Goal: Task Accomplishment & Management: Use online tool/utility

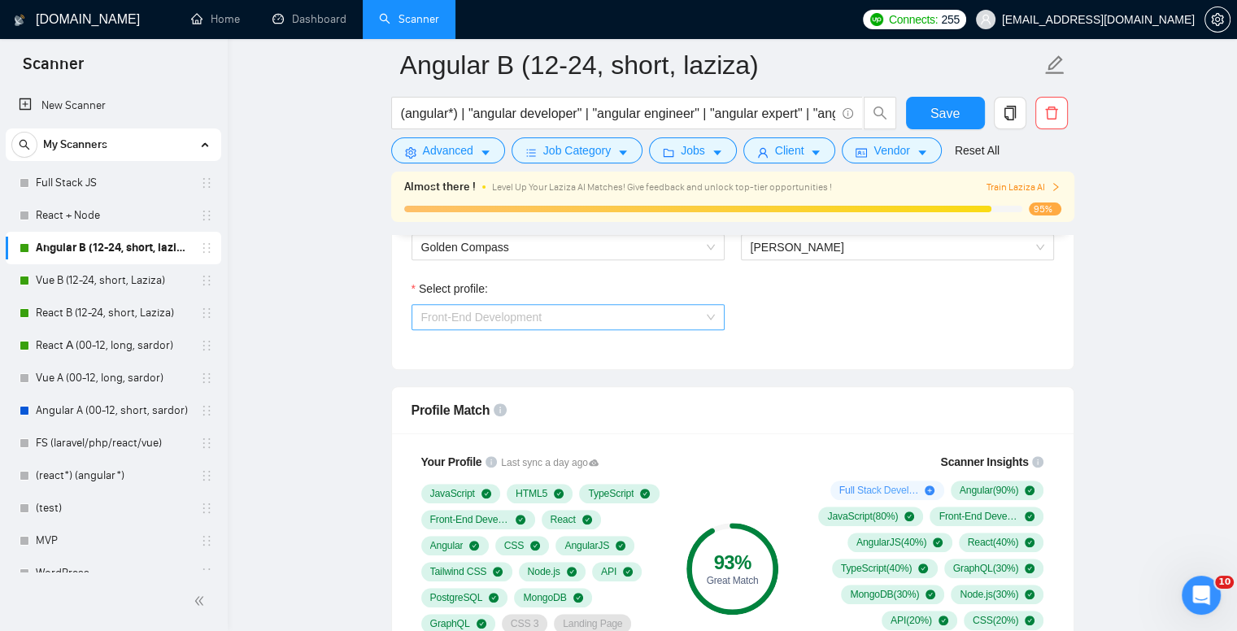
click at [452, 323] on span "Front-End Development" at bounding box center [568, 317] width 294 height 24
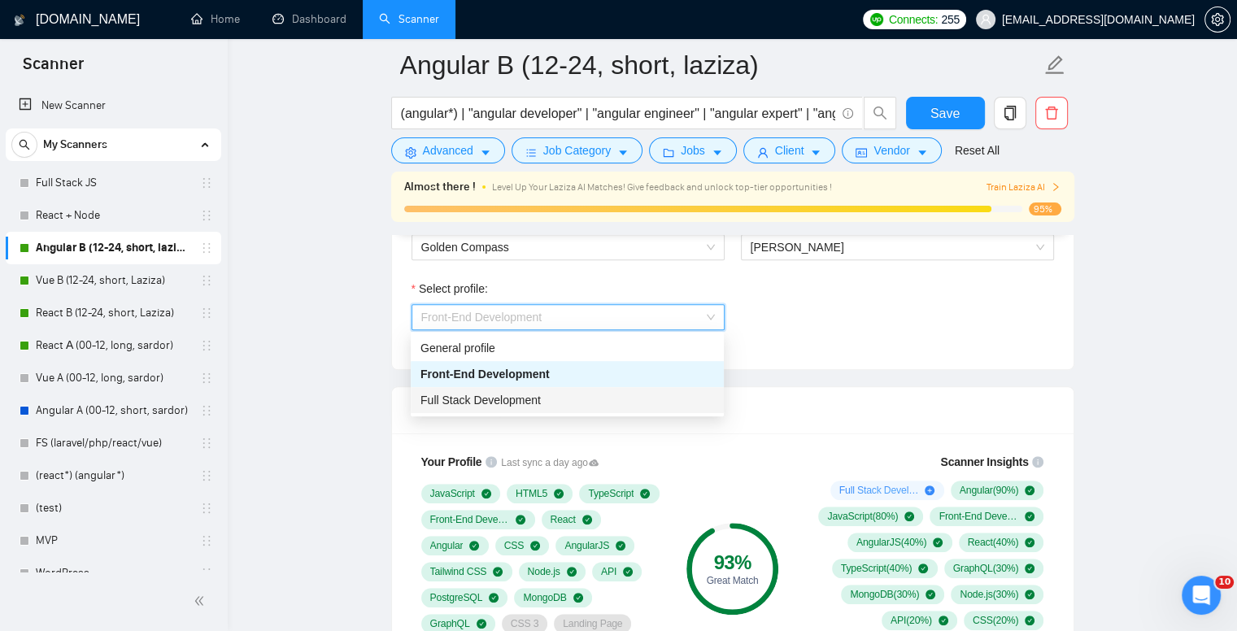
click at [468, 397] on span "Full Stack Development" at bounding box center [480, 400] width 120 height 13
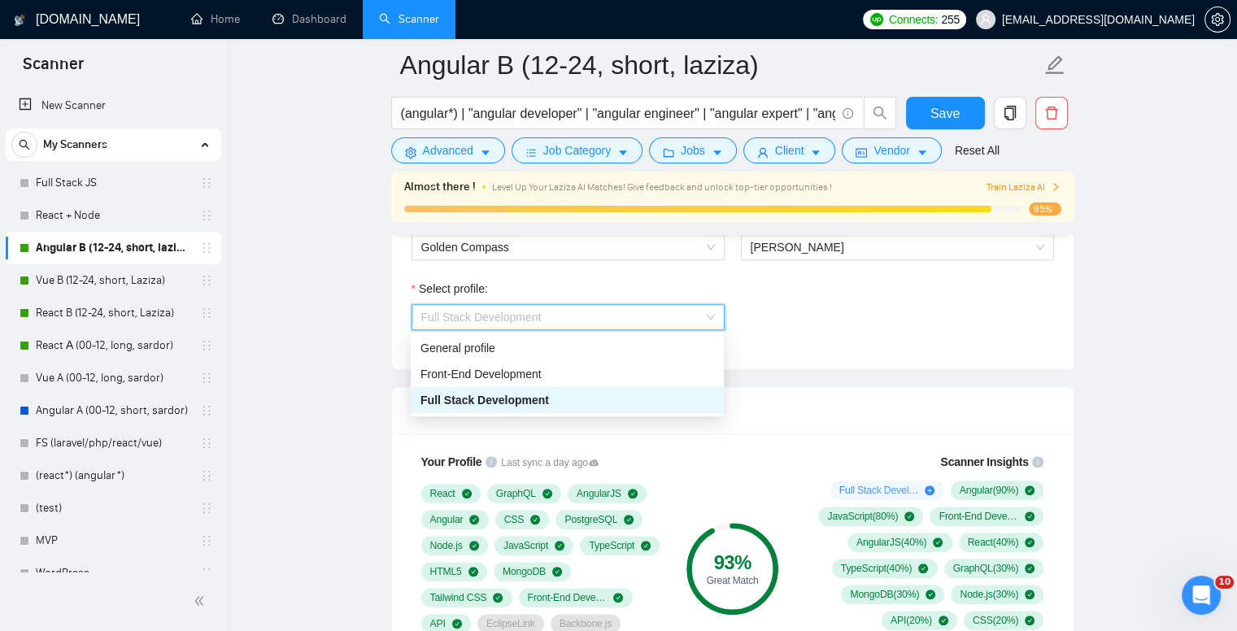
click at [462, 317] on span "Full Stack Development" at bounding box center [481, 317] width 120 height 13
click at [467, 350] on div "General profile" at bounding box center [567, 348] width 294 height 18
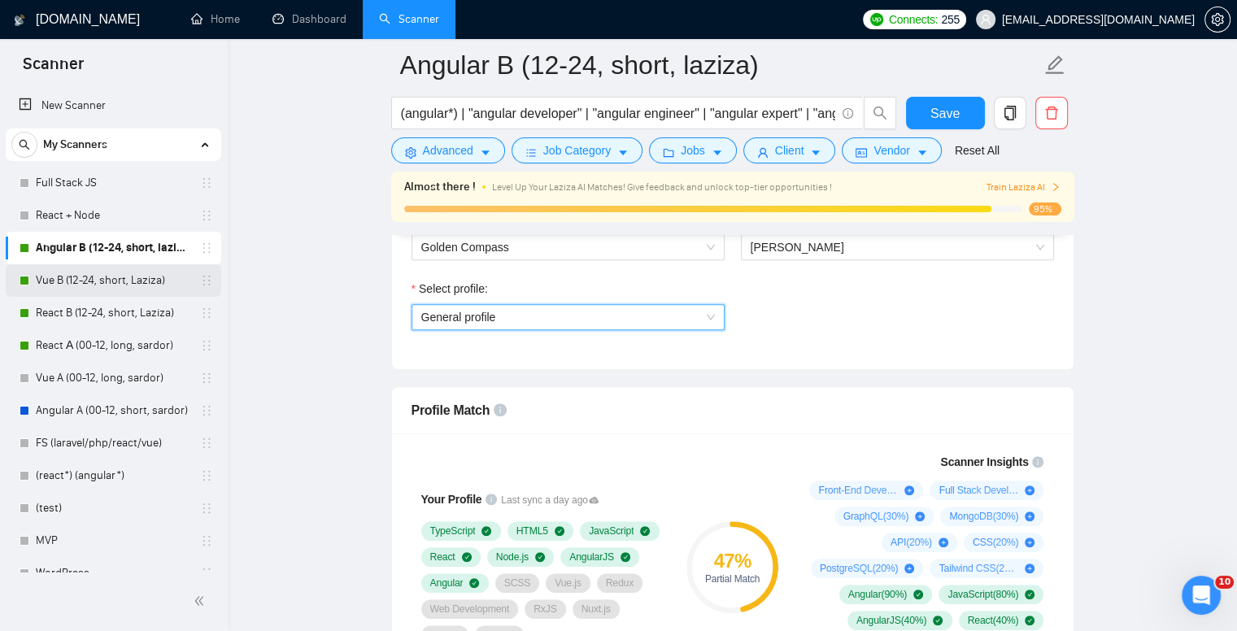
click at [81, 279] on link "Vue B (12-24, short, Laziza)" at bounding box center [113, 280] width 155 height 33
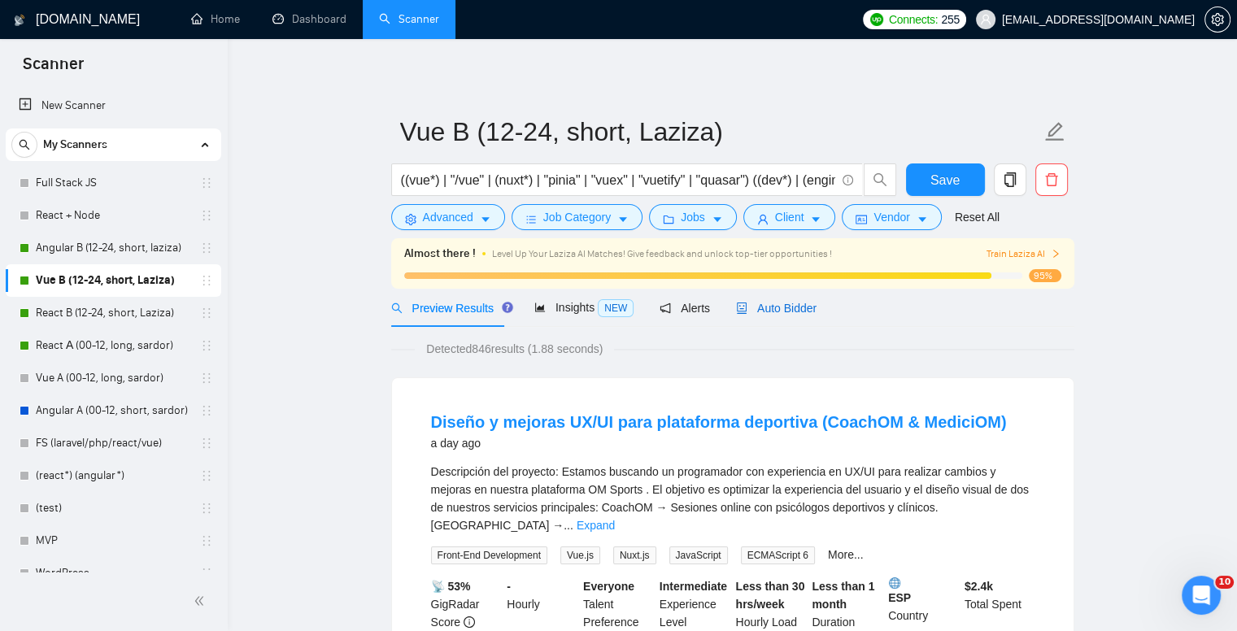
click at [764, 312] on span "Auto Bidder" at bounding box center [776, 308] width 81 height 13
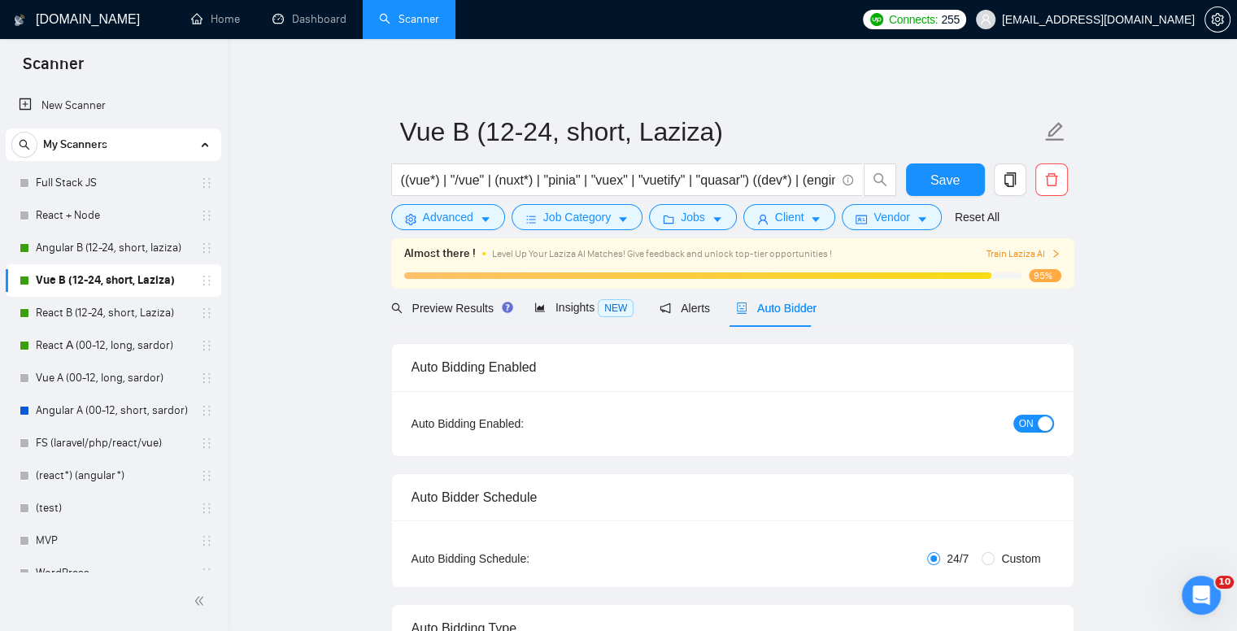
checkbox input "true"
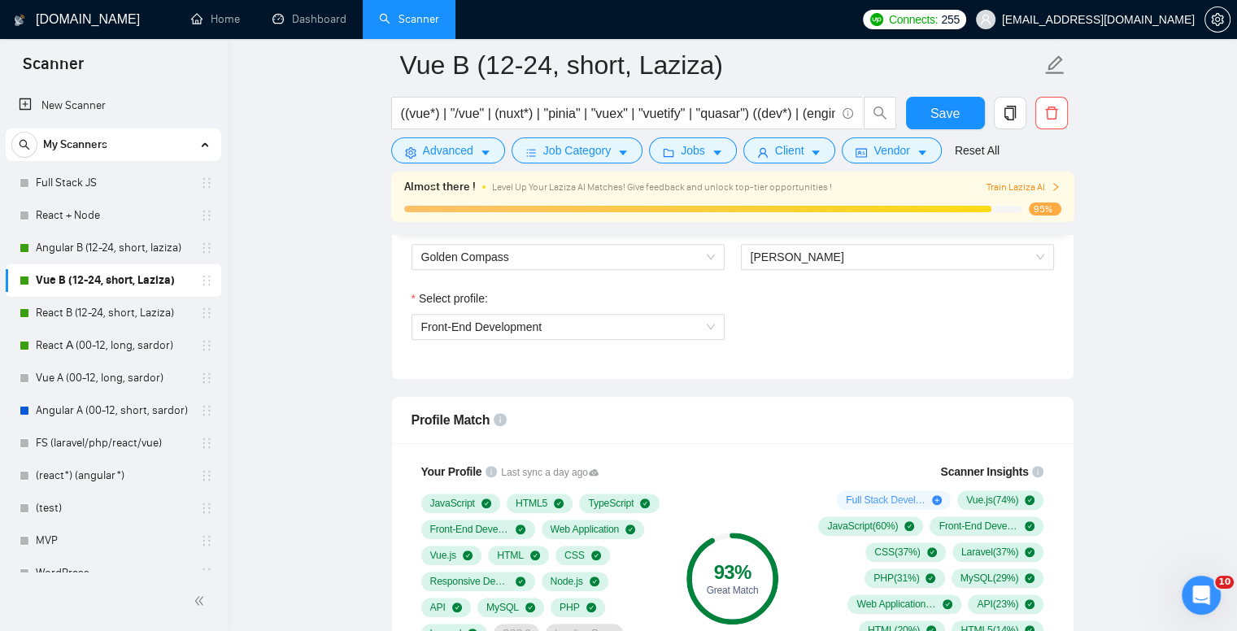
scroll to position [895, 0]
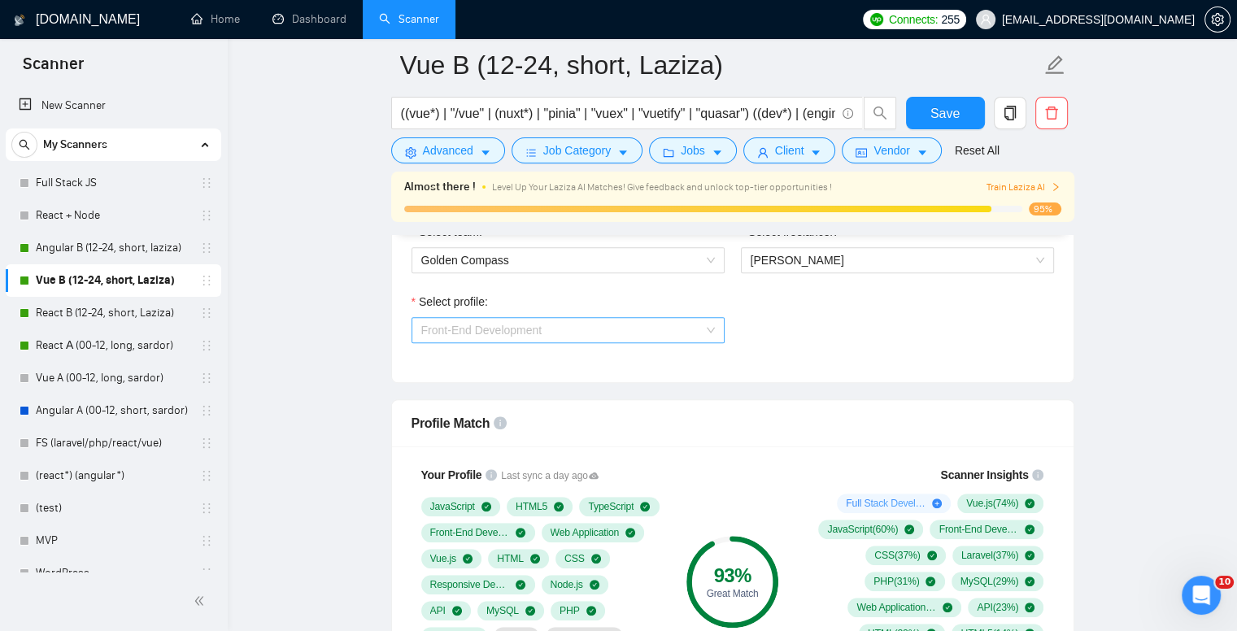
click at [507, 329] on span "Front-End Development" at bounding box center [481, 330] width 121 height 13
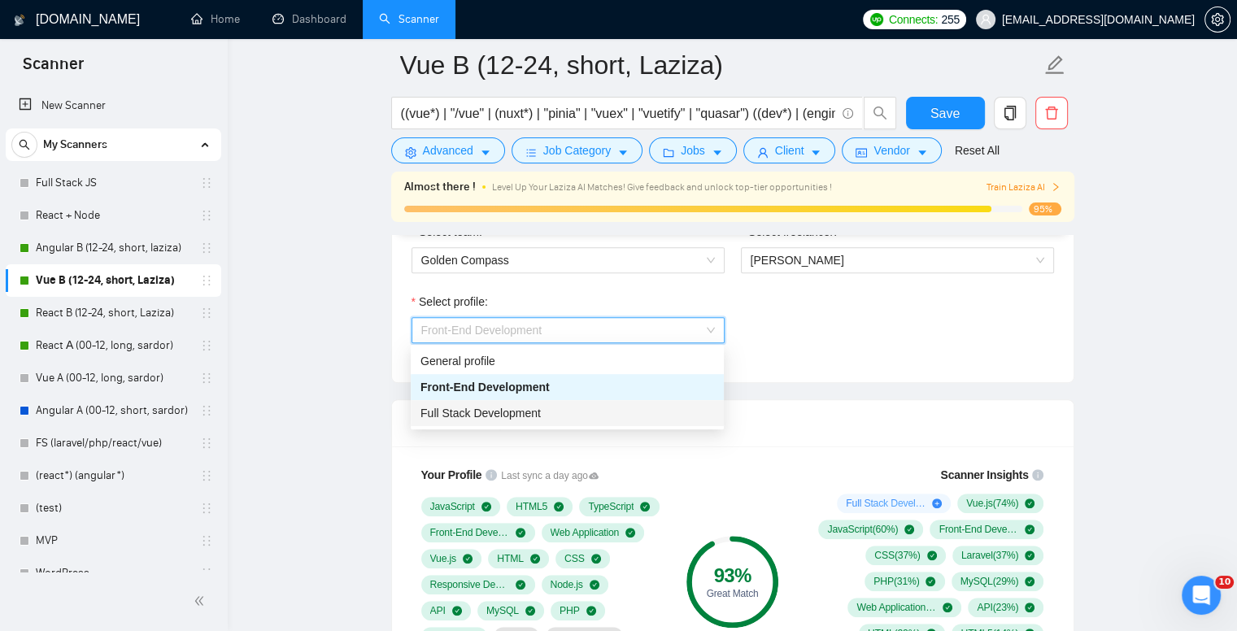
click at [516, 412] on span "Full Stack Development" at bounding box center [480, 413] width 120 height 13
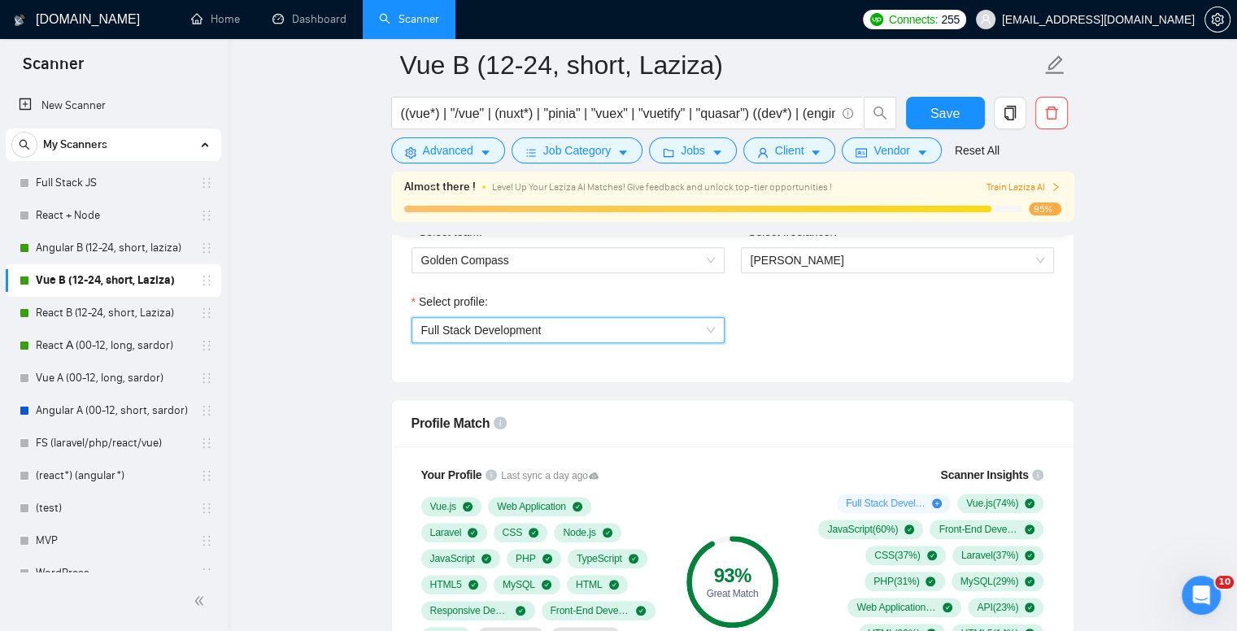
click at [542, 329] on span "Full Stack Development" at bounding box center [568, 330] width 294 height 24
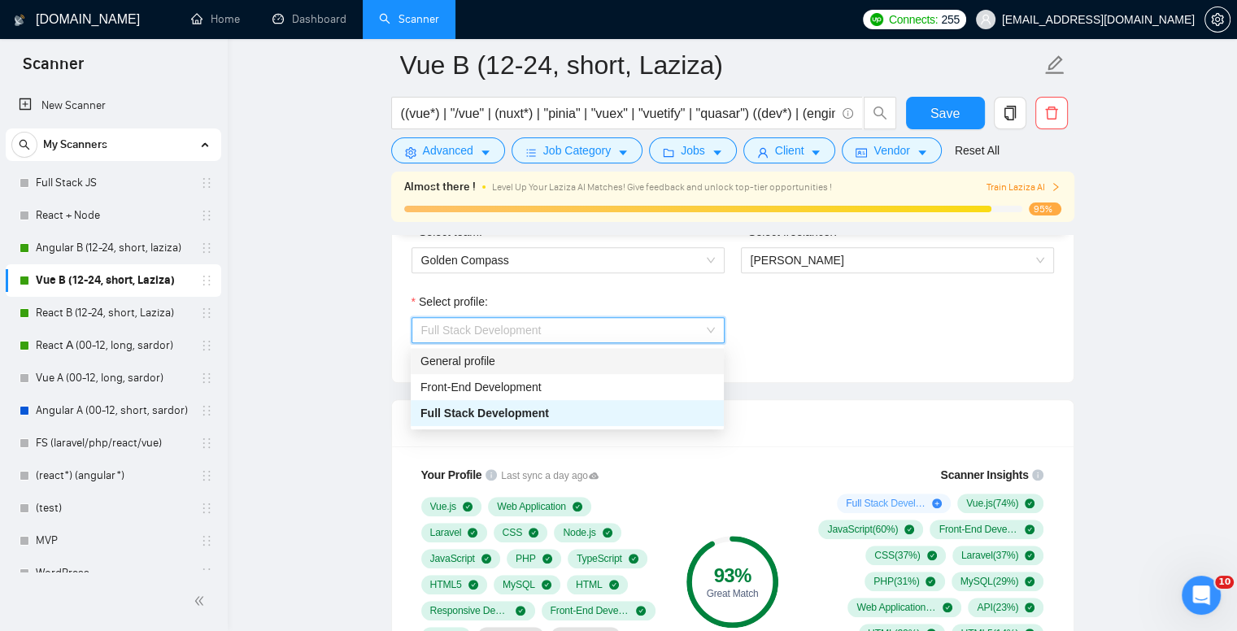
click at [540, 355] on div "General profile" at bounding box center [567, 361] width 294 height 18
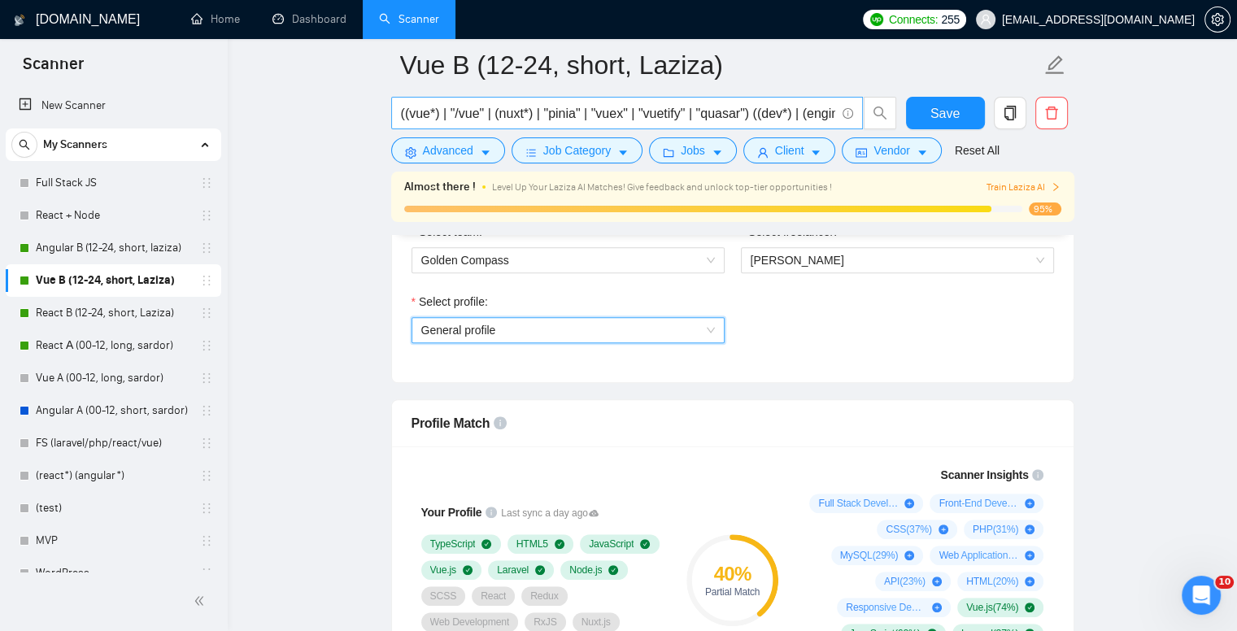
drag, startPoint x: 98, startPoint y: 316, endPoint x: 664, endPoint y: 98, distance: 606.5
click at [98, 316] on link "React B (12-24, short, Laziza)" at bounding box center [113, 313] width 155 height 33
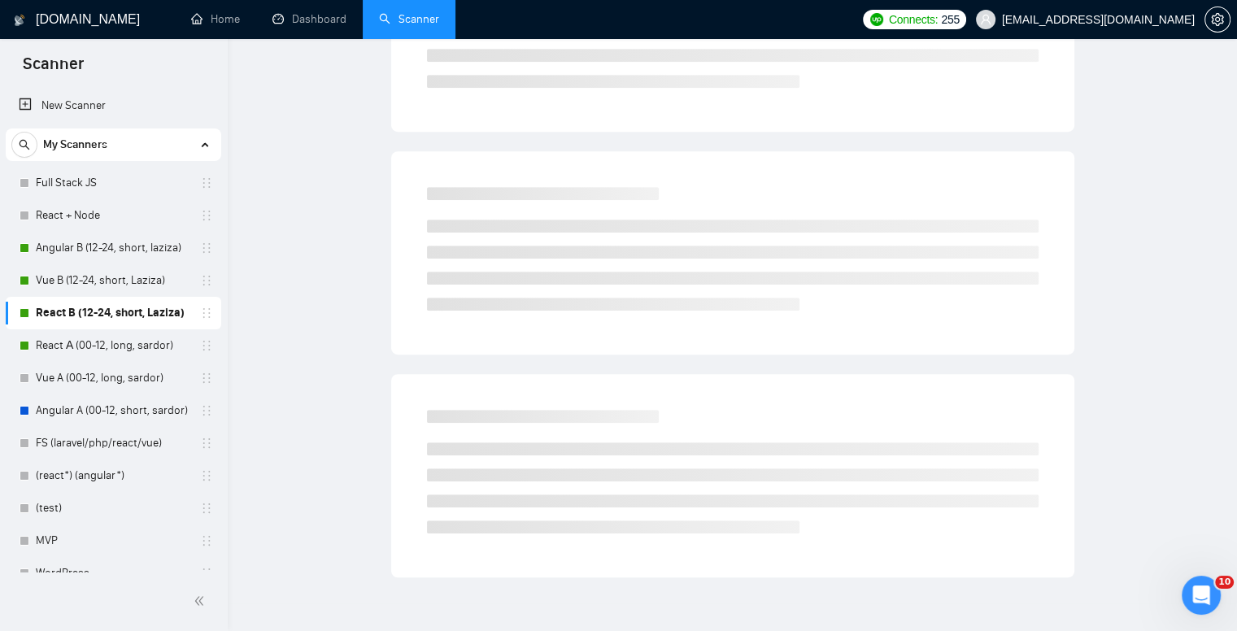
scroll to position [13, 0]
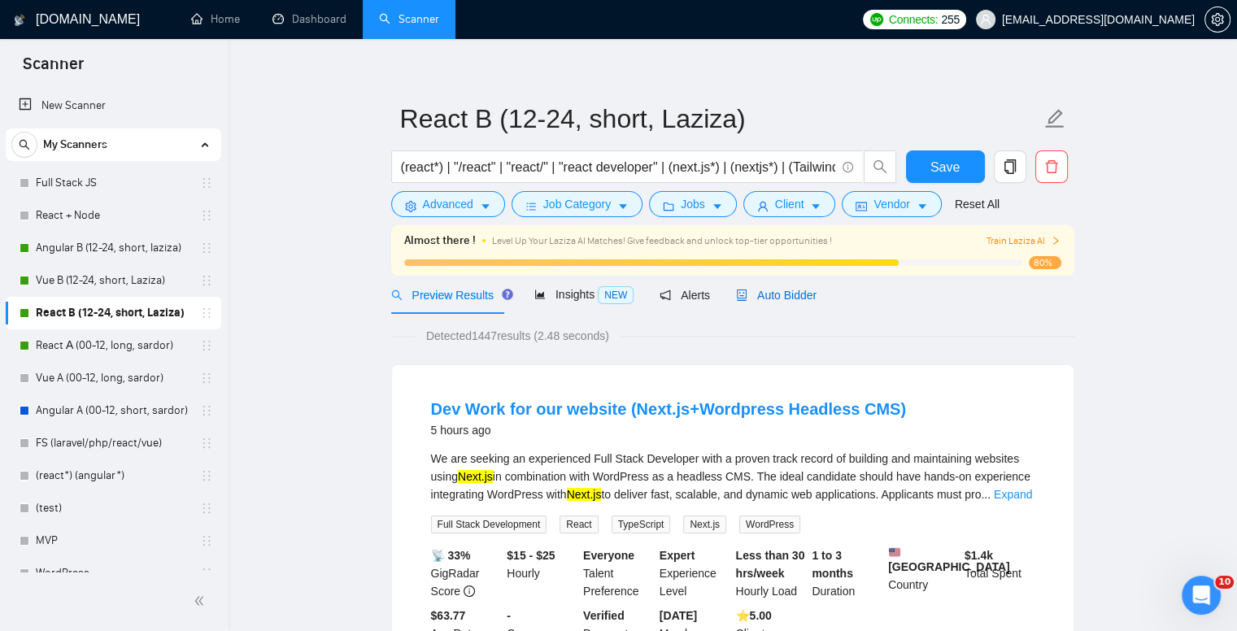
click at [781, 299] on span "Auto Bidder" at bounding box center [776, 295] width 81 height 13
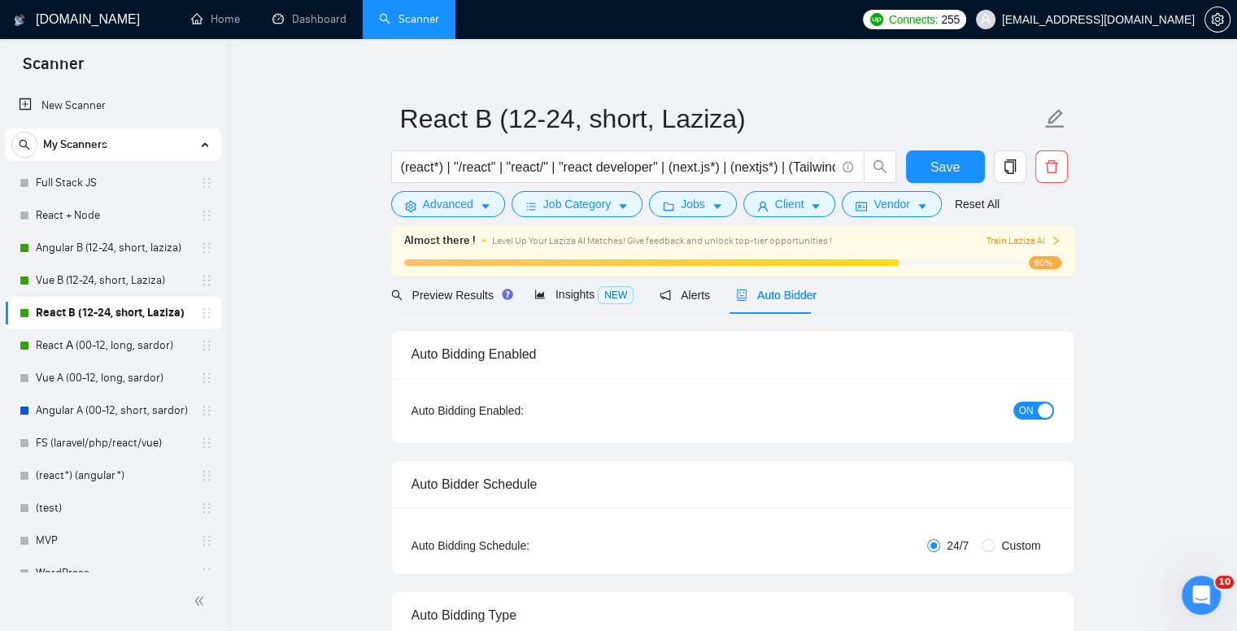
checkbox input "true"
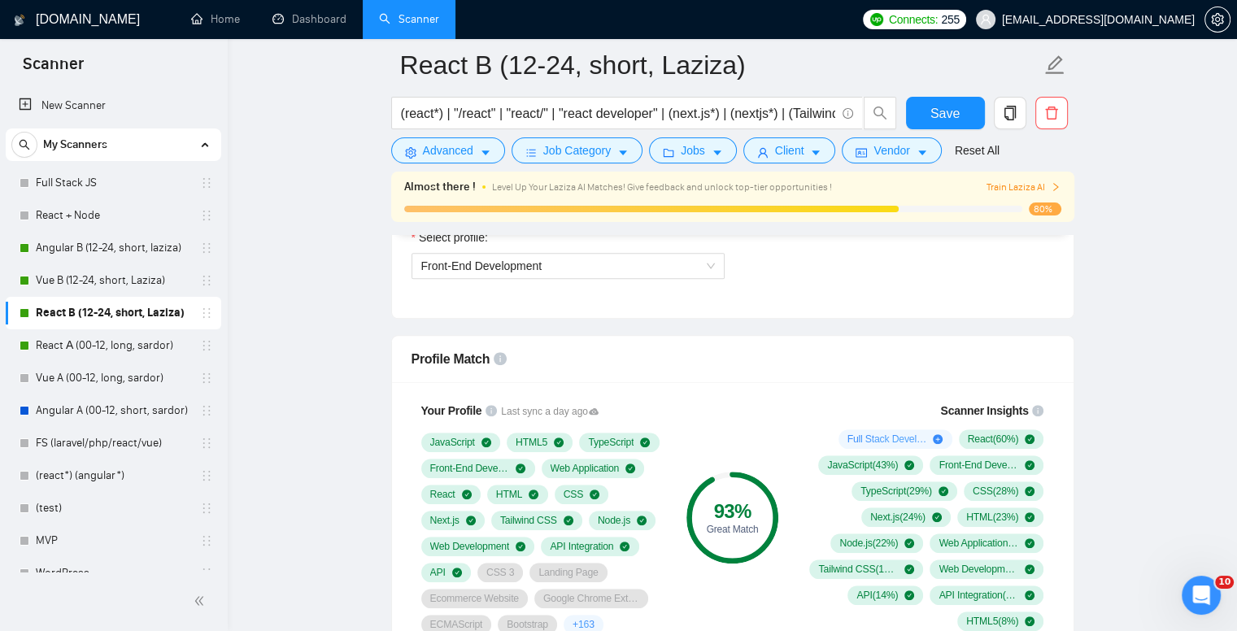
scroll to position [908, 0]
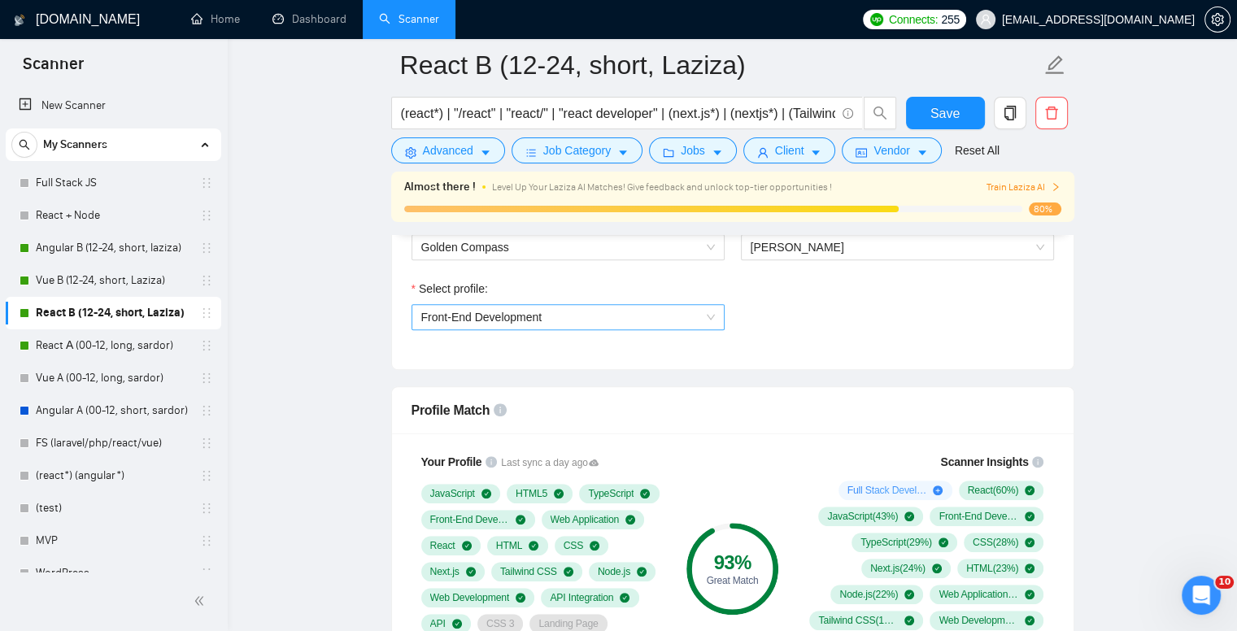
click at [511, 319] on span "Front-End Development" at bounding box center [481, 317] width 121 height 13
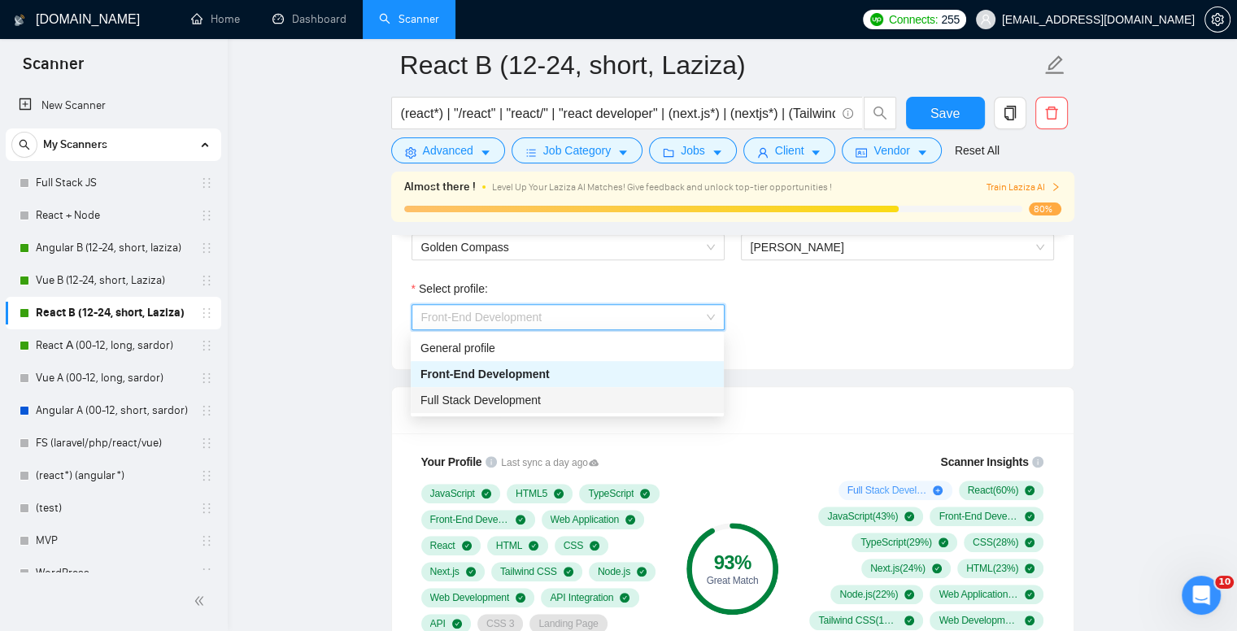
click at [507, 398] on span "Full Stack Development" at bounding box center [480, 400] width 120 height 13
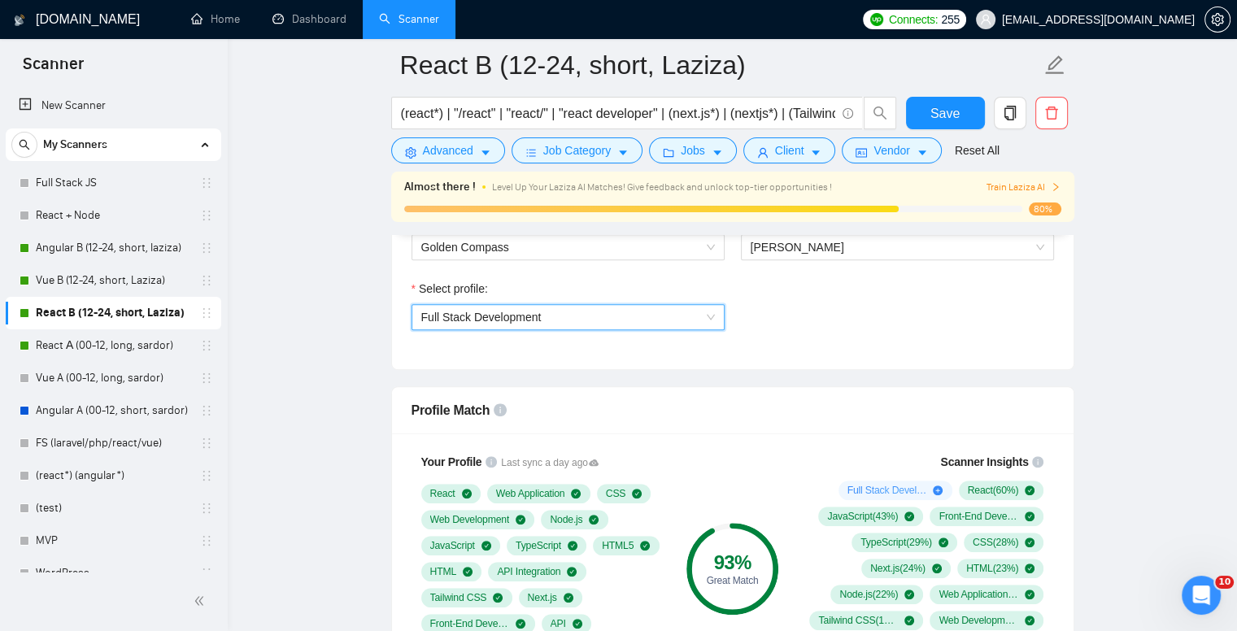
click at [517, 320] on span "Full Stack Development" at bounding box center [481, 317] width 120 height 13
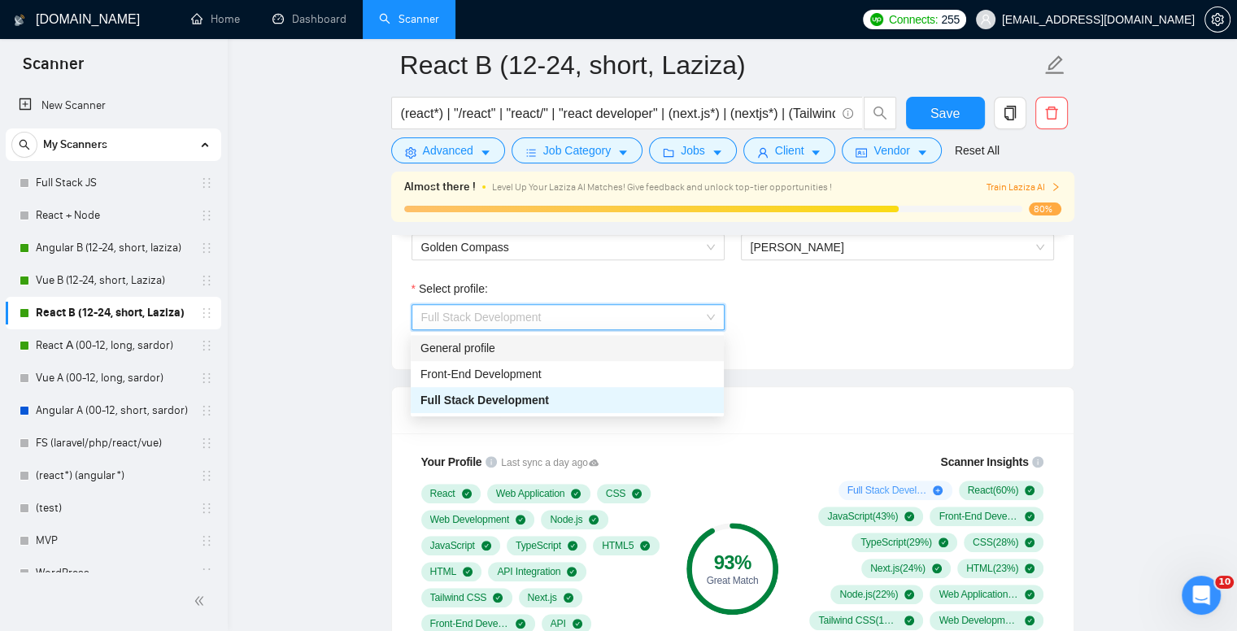
click at [516, 354] on div "General profile" at bounding box center [567, 348] width 294 height 18
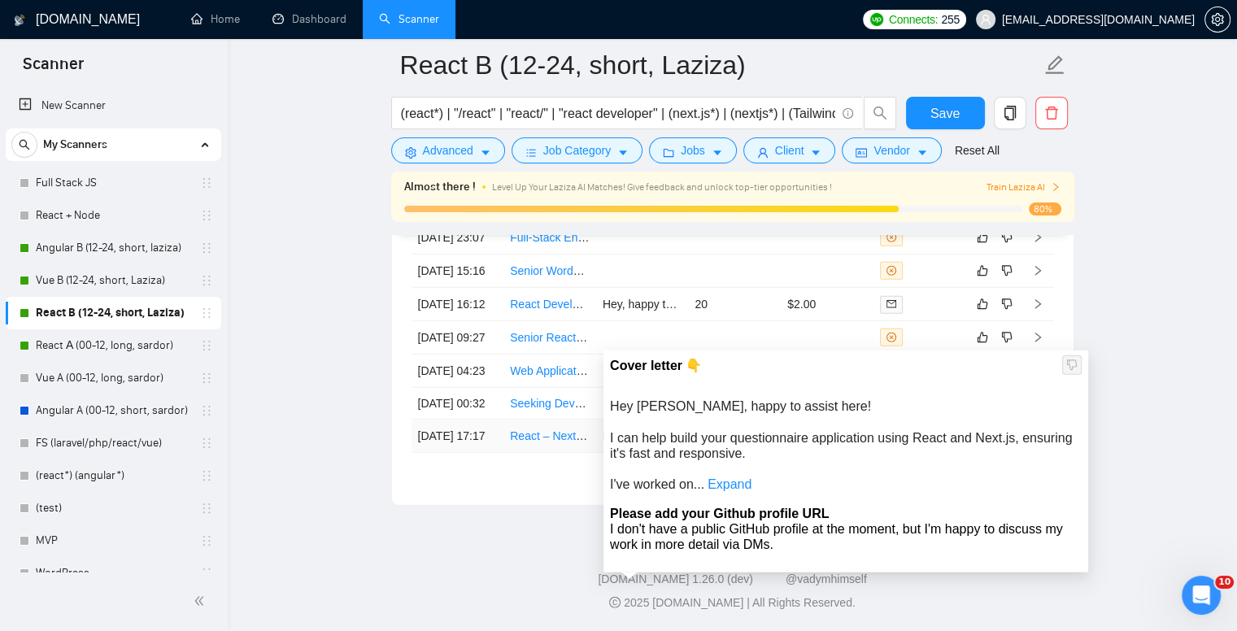
scroll to position [4648, 0]
